Goal: Check status: Check status

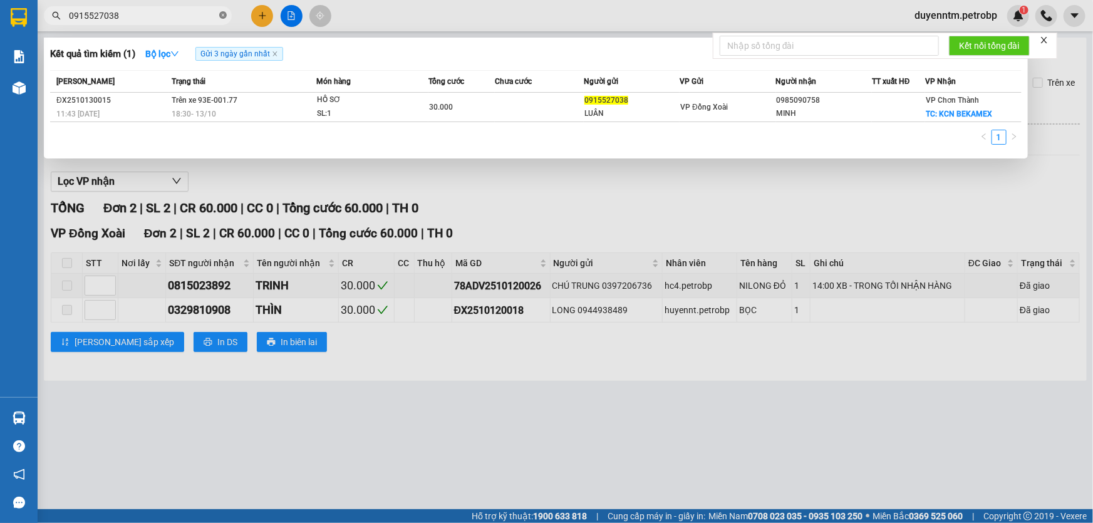
click at [220, 18] on icon "close-circle" at bounding box center [223, 15] width 8 height 8
type input "0567149957"
click at [378, 448] on div at bounding box center [546, 261] width 1093 height 523
click at [207, 18] on input "0567149957" at bounding box center [143, 16] width 148 height 14
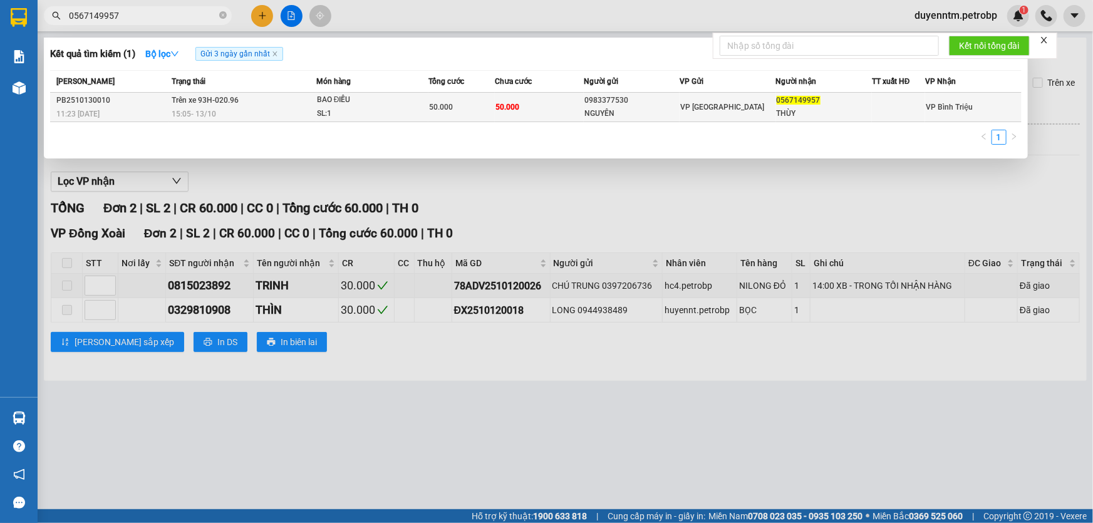
click at [230, 104] on span "Trên xe 93H-020.96" at bounding box center [205, 100] width 67 height 9
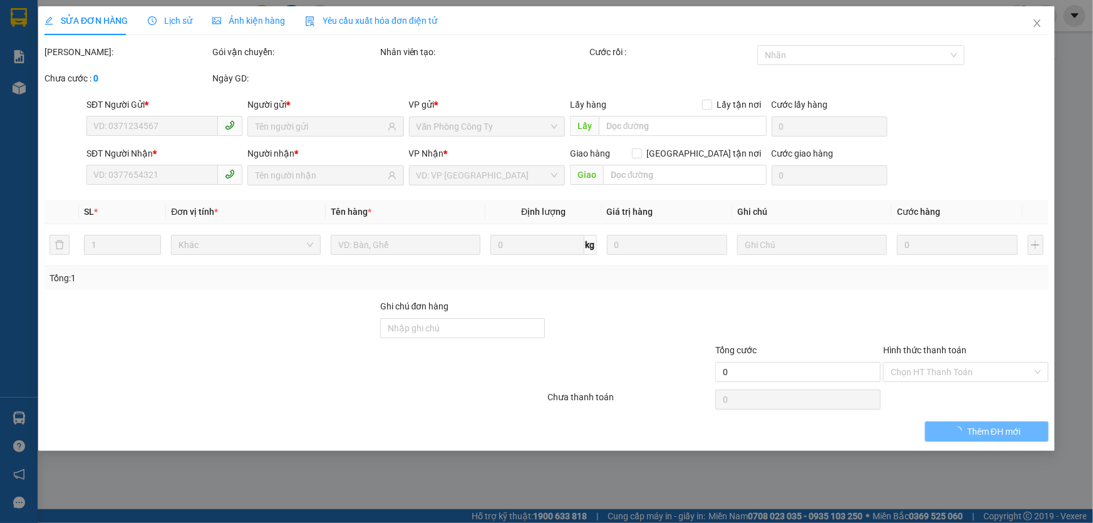
type input "0983377530"
type input "NGUYÊN"
type input "0567149957"
type input "THÙY"
type input "50.000"
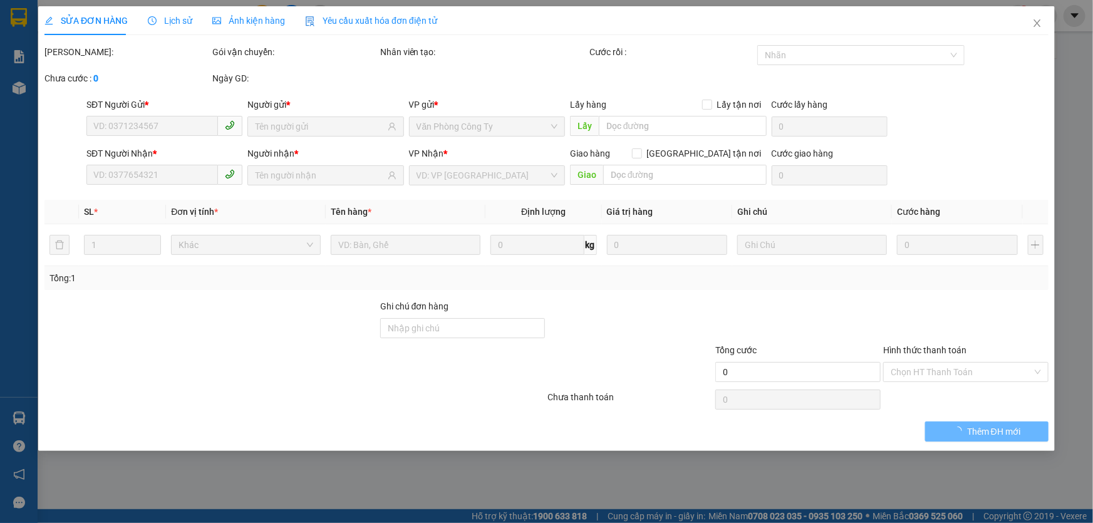
type input "50.000"
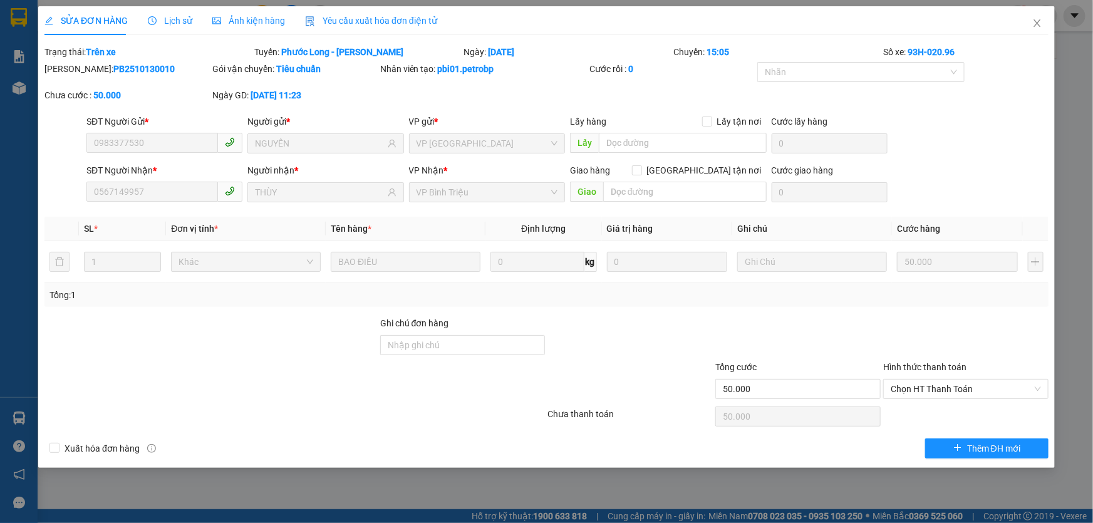
click at [179, 17] on span "Lịch sử" at bounding box center [170, 21] width 44 height 10
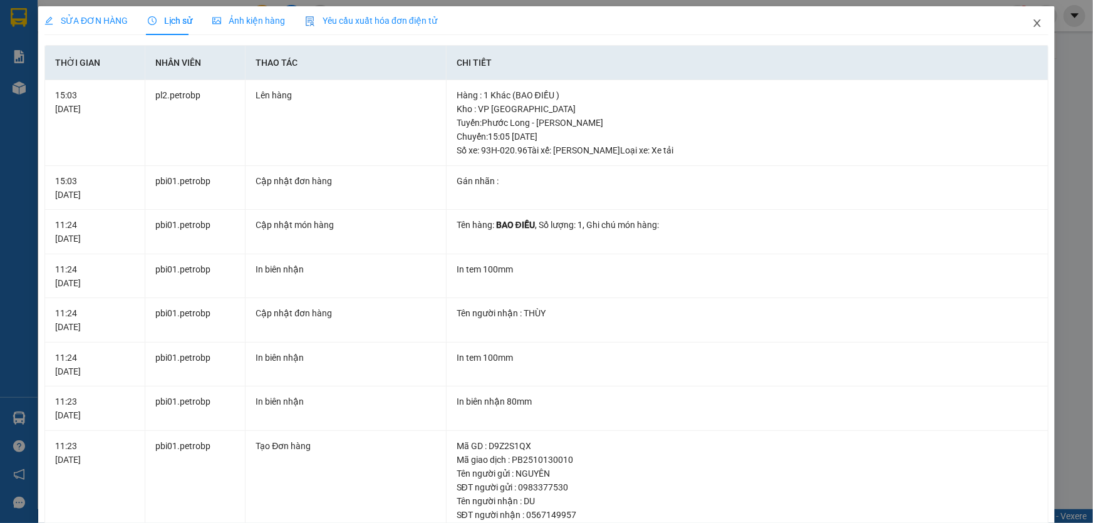
click at [1032, 23] on icon "close" at bounding box center [1037, 23] width 10 height 10
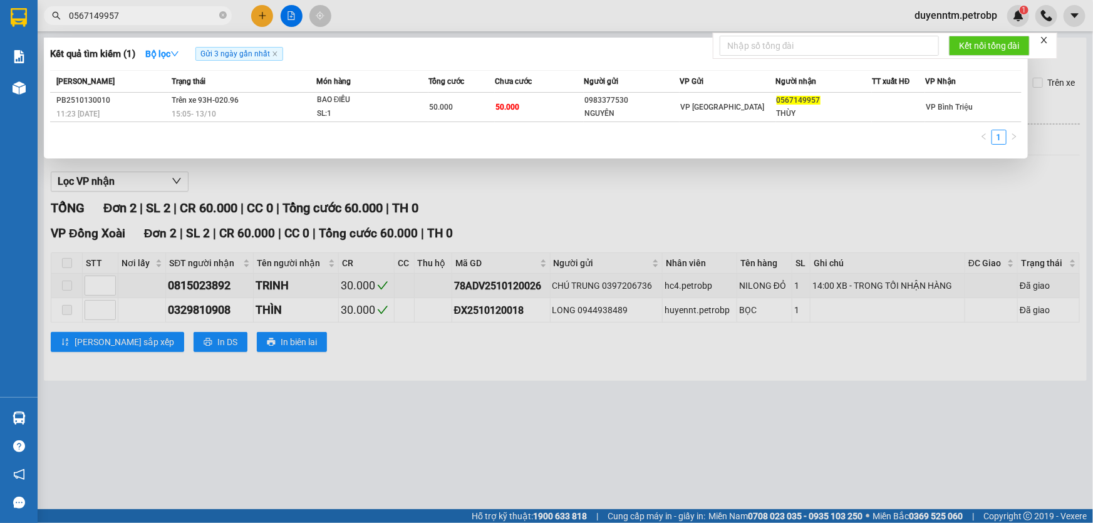
click at [178, 22] on input "0567149957" at bounding box center [143, 16] width 148 height 14
